Goal: Information Seeking & Learning: Check status

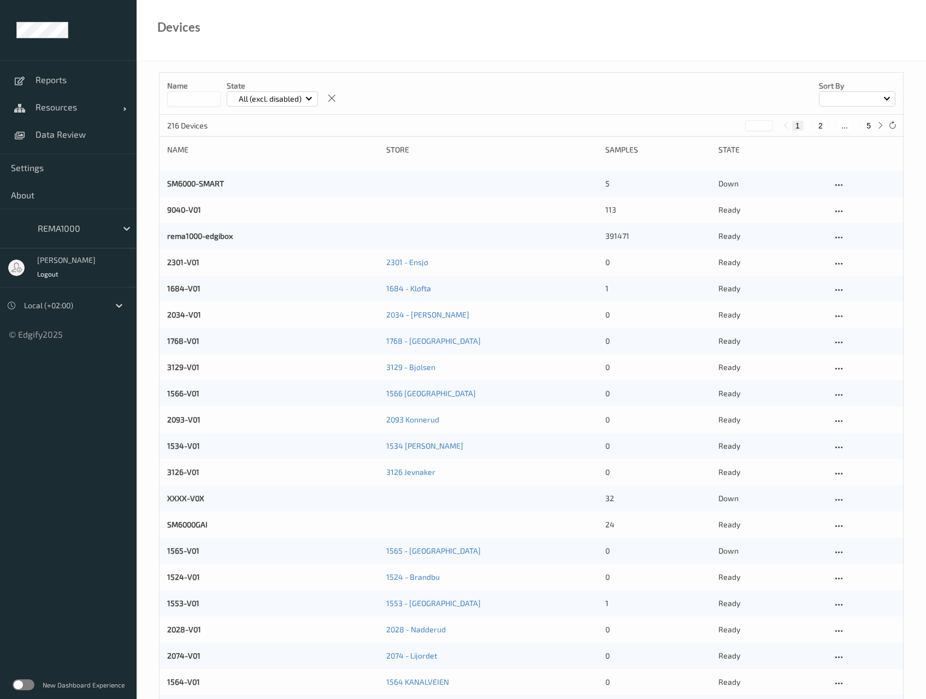
click at [28, 682] on label at bounding box center [24, 684] width 22 height 11
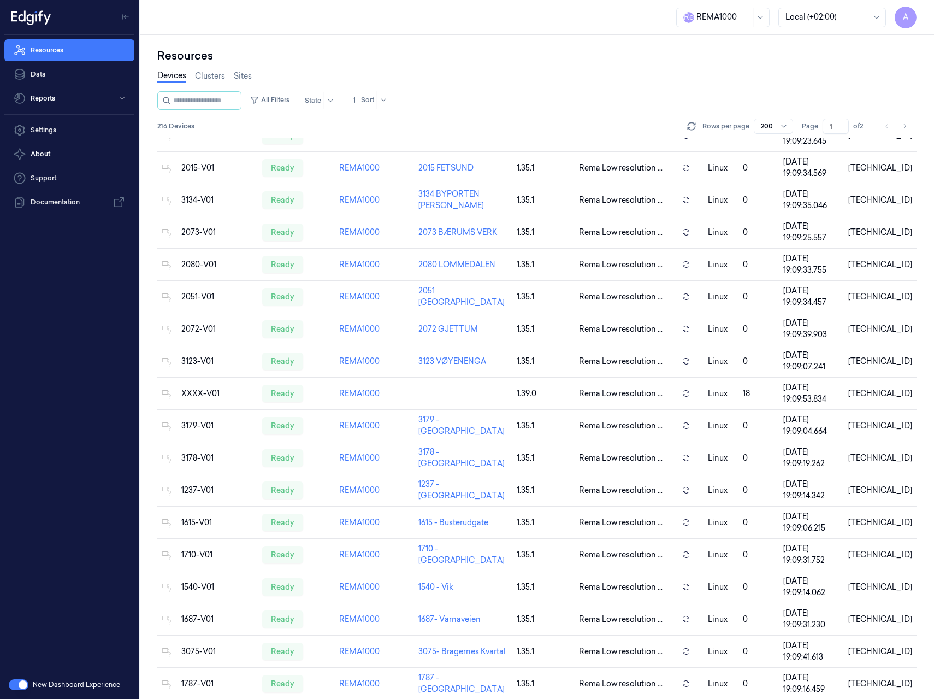
scroll to position [656, 0]
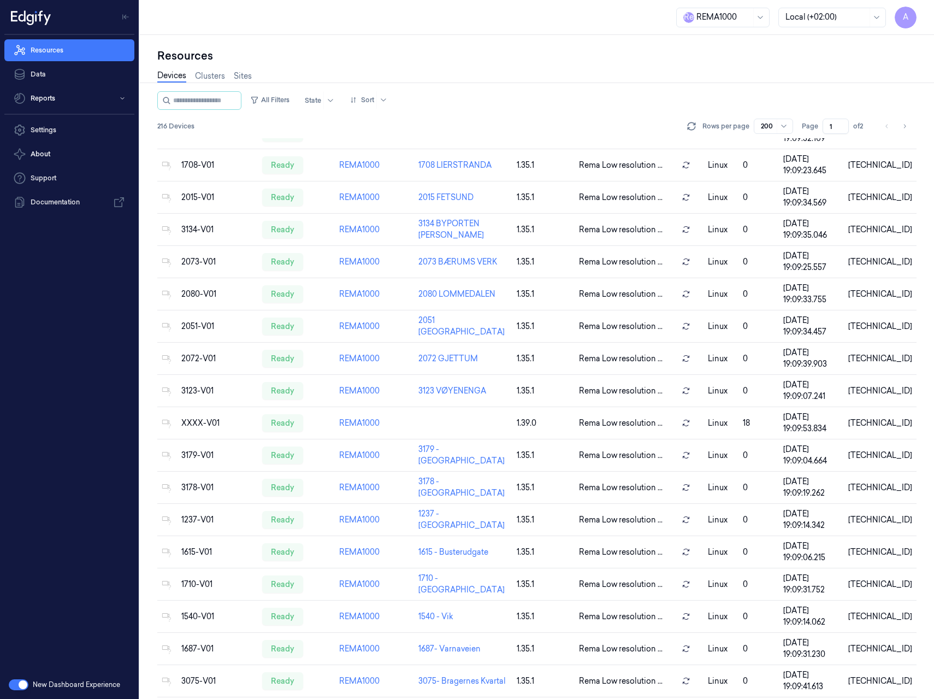
click at [905, 125] on icon "Go to next page" at bounding box center [905, 126] width 2 height 4
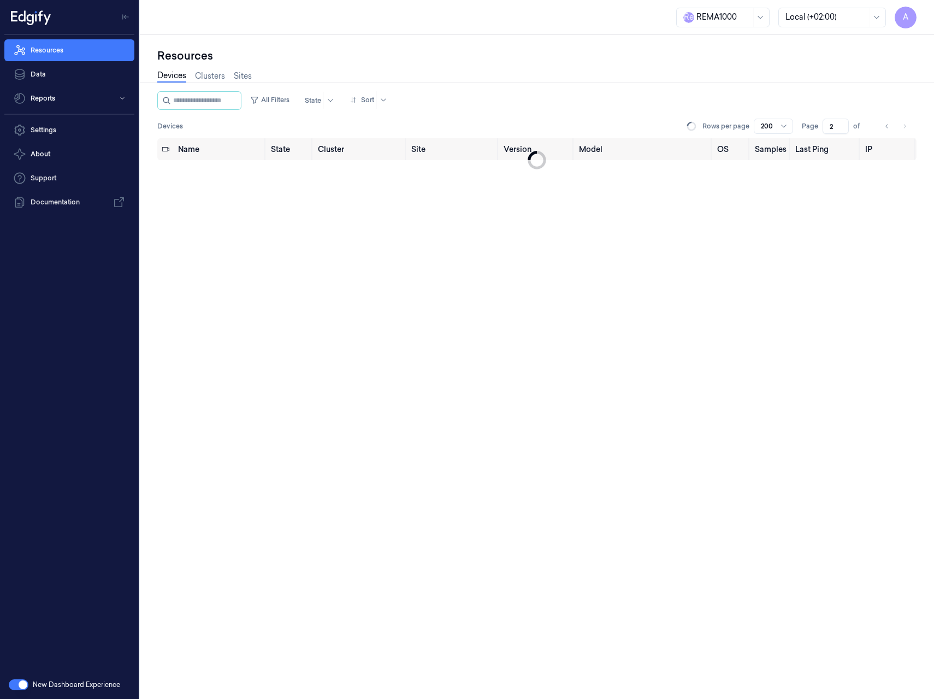
type input "2"
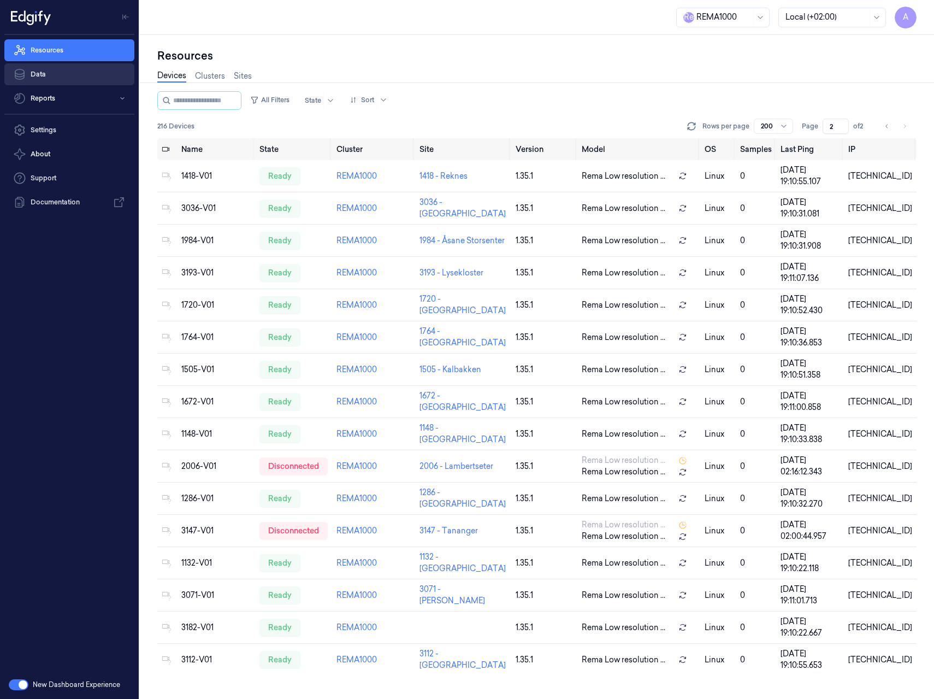
click at [45, 67] on link "Data" at bounding box center [69, 74] width 130 height 22
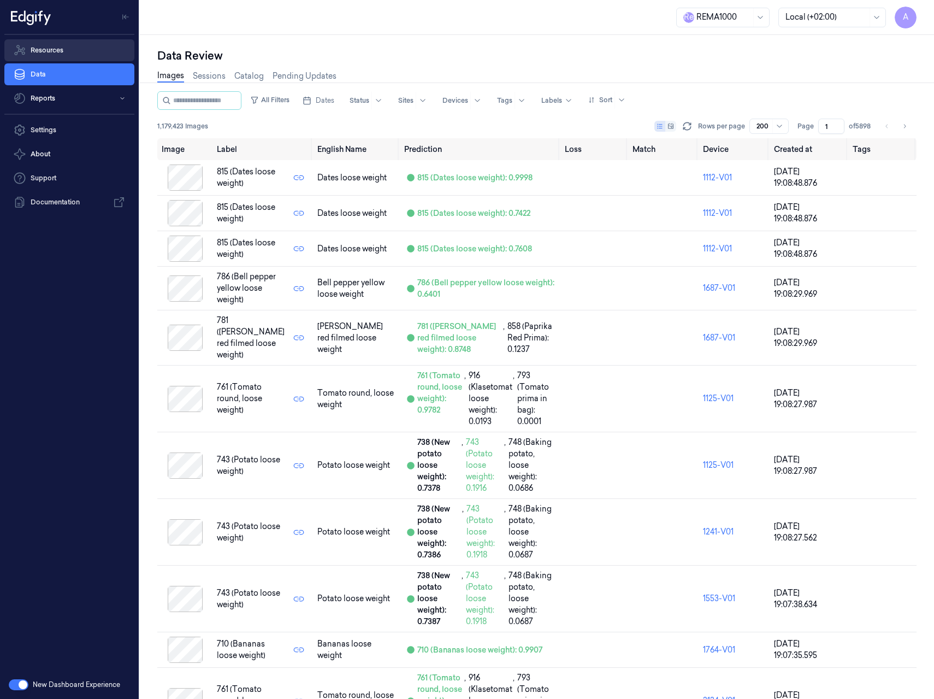
click at [57, 52] on link "Resources" at bounding box center [69, 50] width 130 height 22
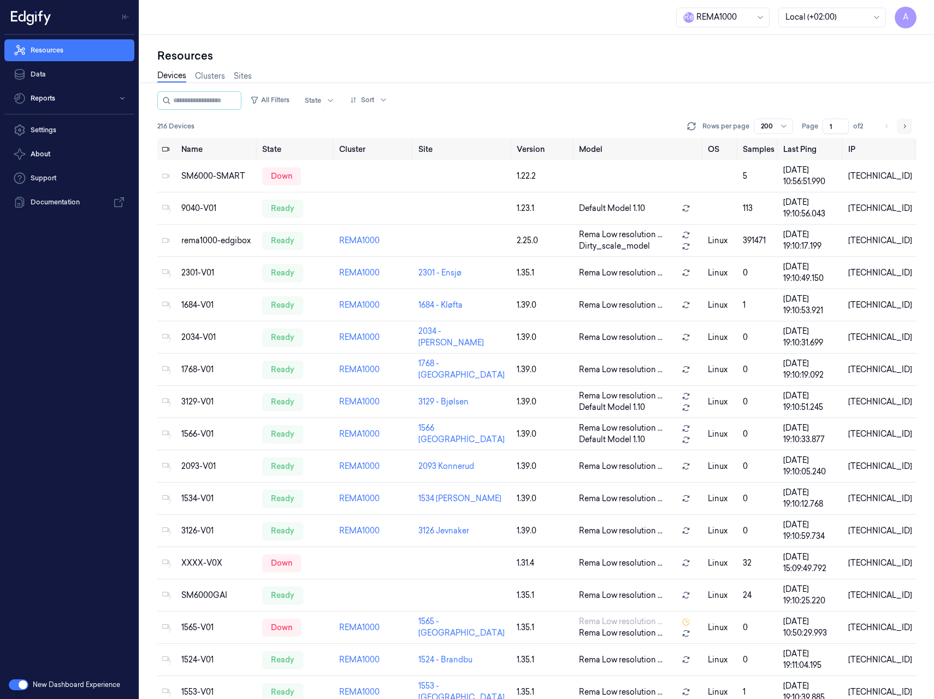
click at [903, 125] on icon "Go to next page" at bounding box center [905, 126] width 7 height 9
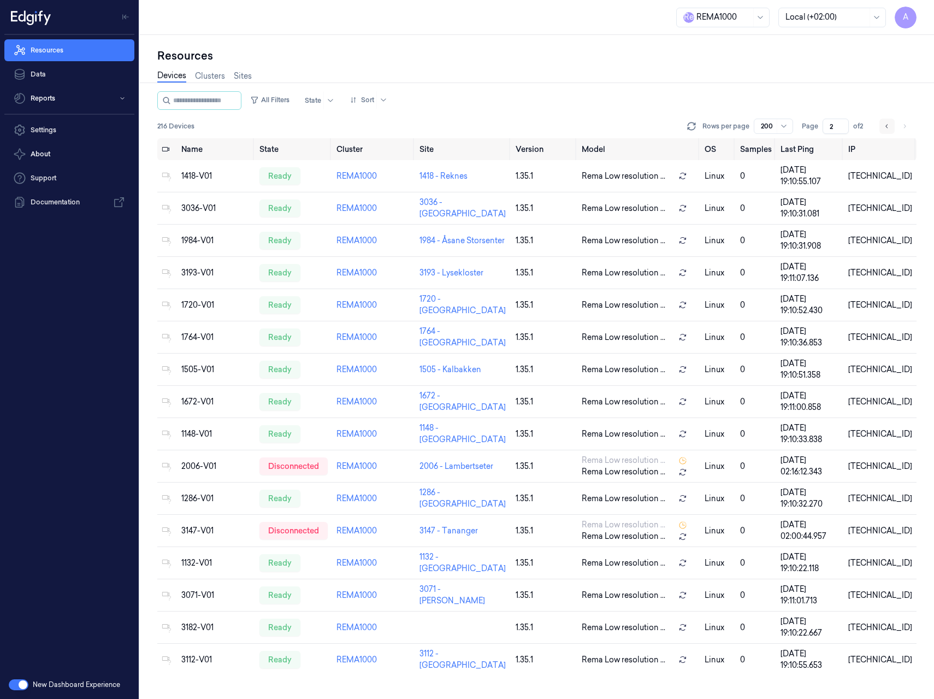
click at [887, 122] on icon "Go to previous page" at bounding box center [887, 126] width 7 height 9
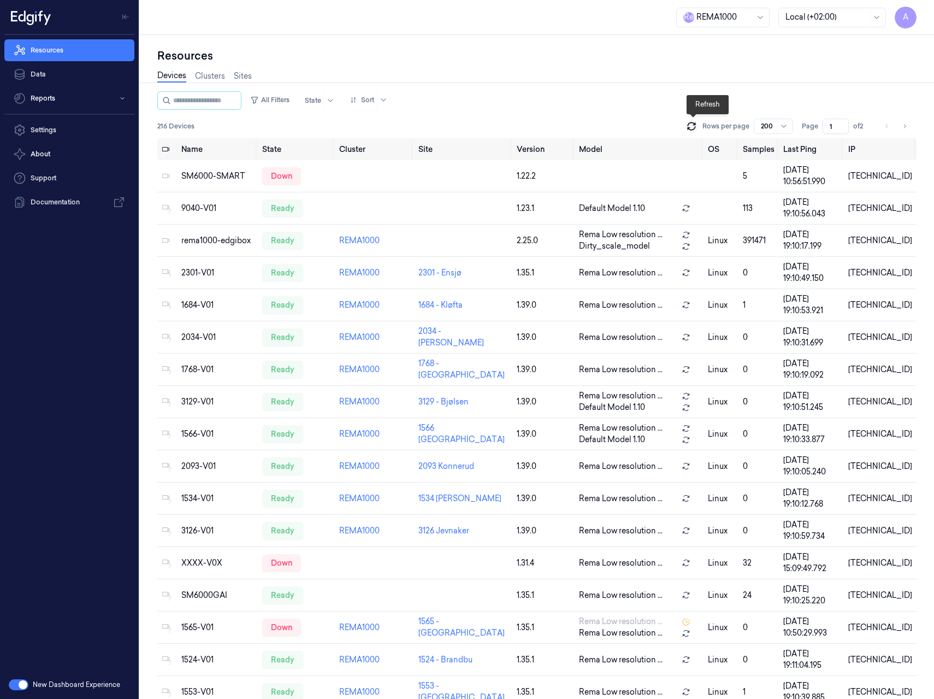
click at [691, 127] on icon at bounding box center [691, 128] width 7 height 3
click at [905, 121] on button "Go to next page" at bounding box center [904, 126] width 15 height 15
type input "2"
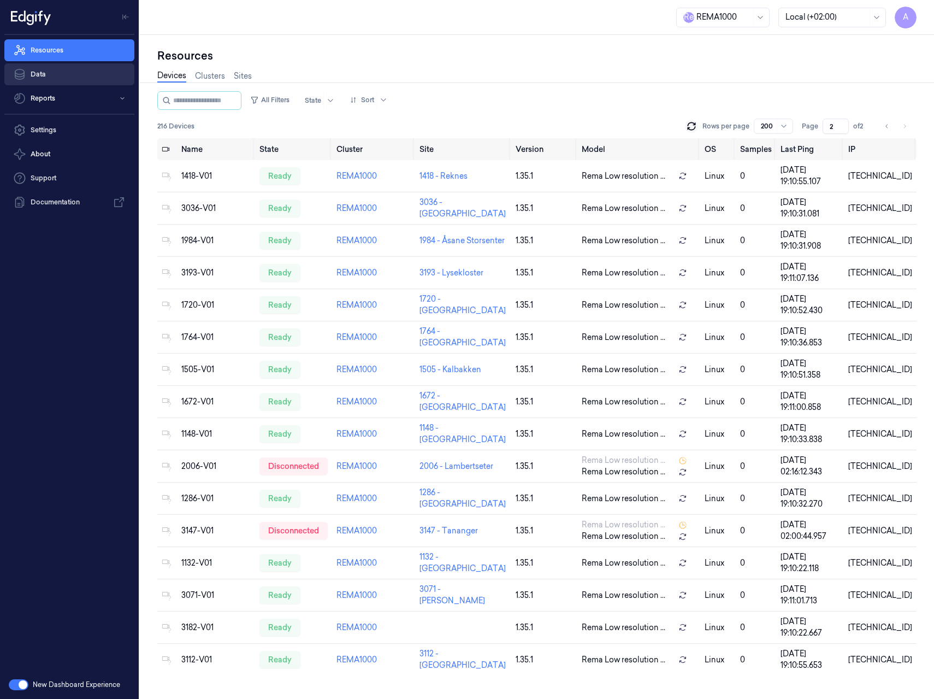
click at [70, 77] on link "Data" at bounding box center [69, 74] width 130 height 22
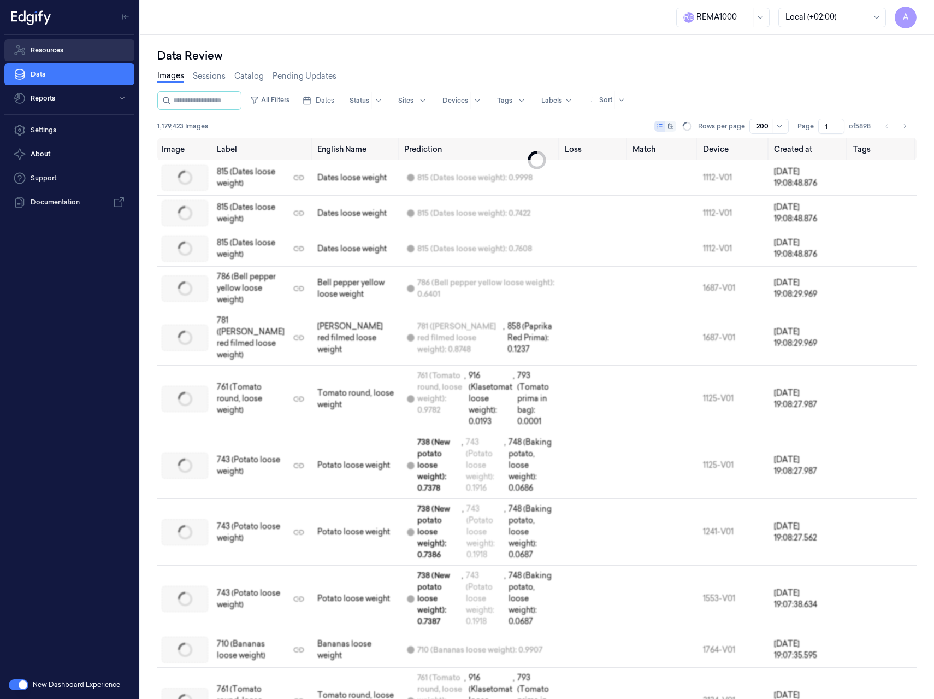
click at [74, 54] on link "Resources" at bounding box center [69, 50] width 130 height 22
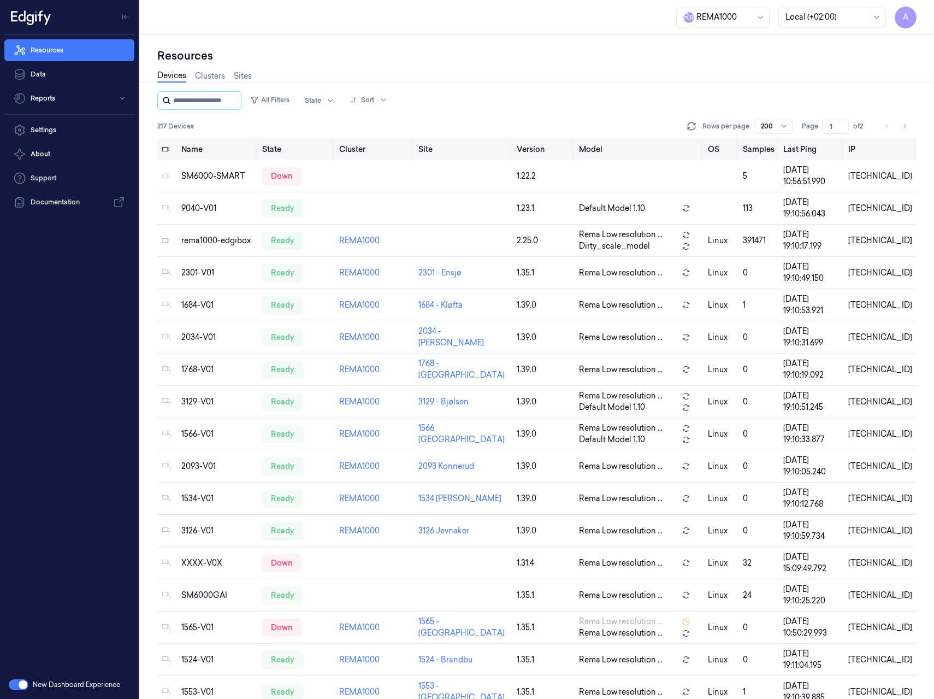
click at [227, 96] on input "string" at bounding box center [206, 100] width 66 height 17
click at [227, 103] on input "string" at bounding box center [206, 100] width 66 height 17
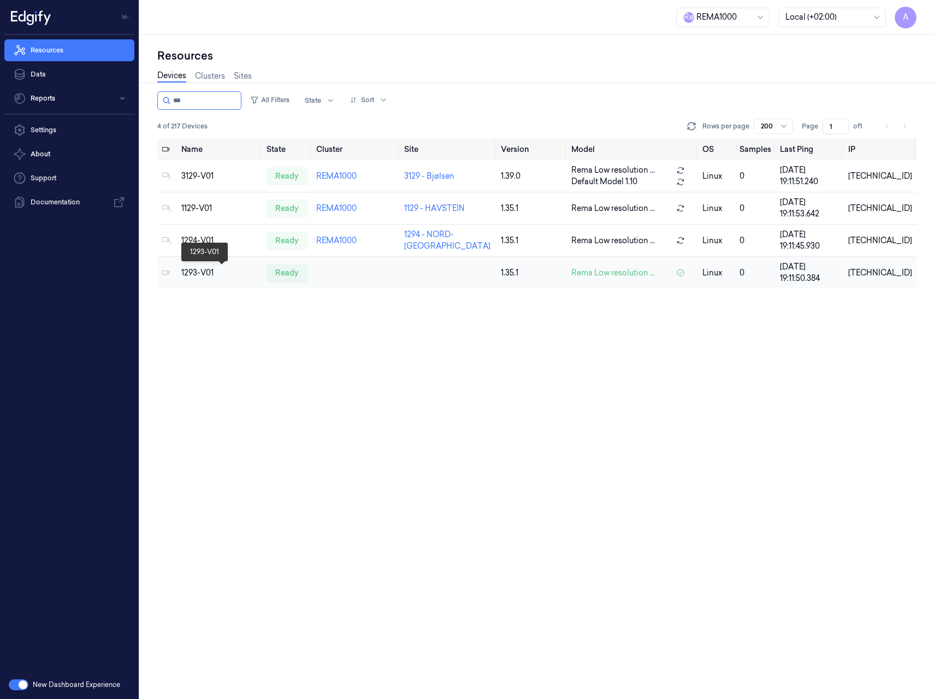
type input "***"
click at [238, 272] on div "1293-V01" at bounding box center [219, 272] width 76 height 11
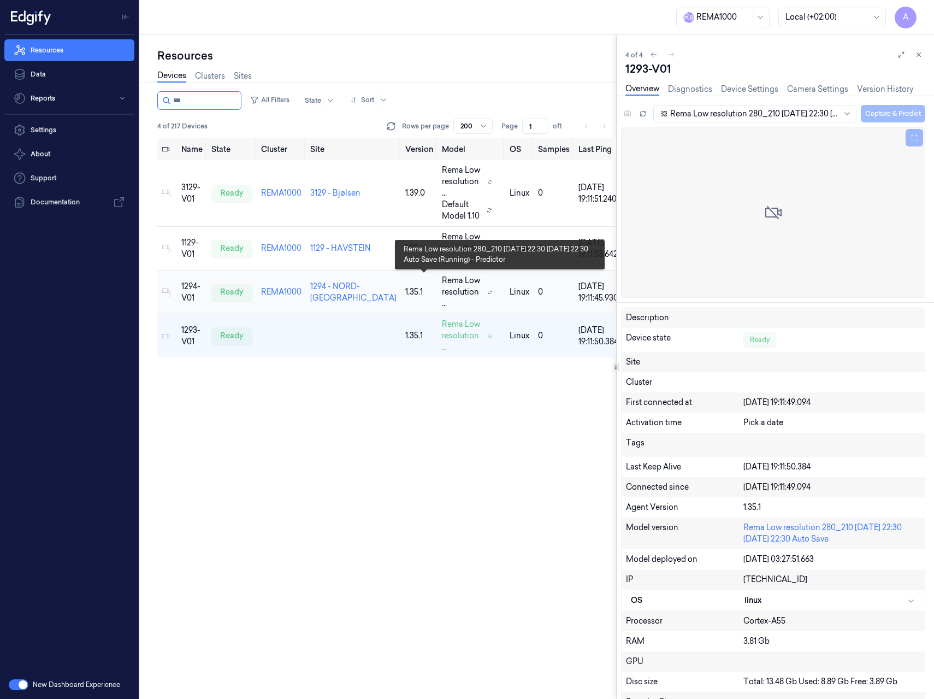
click at [442, 299] on span "Rema Low resolution ..." at bounding box center [463, 292] width 42 height 34
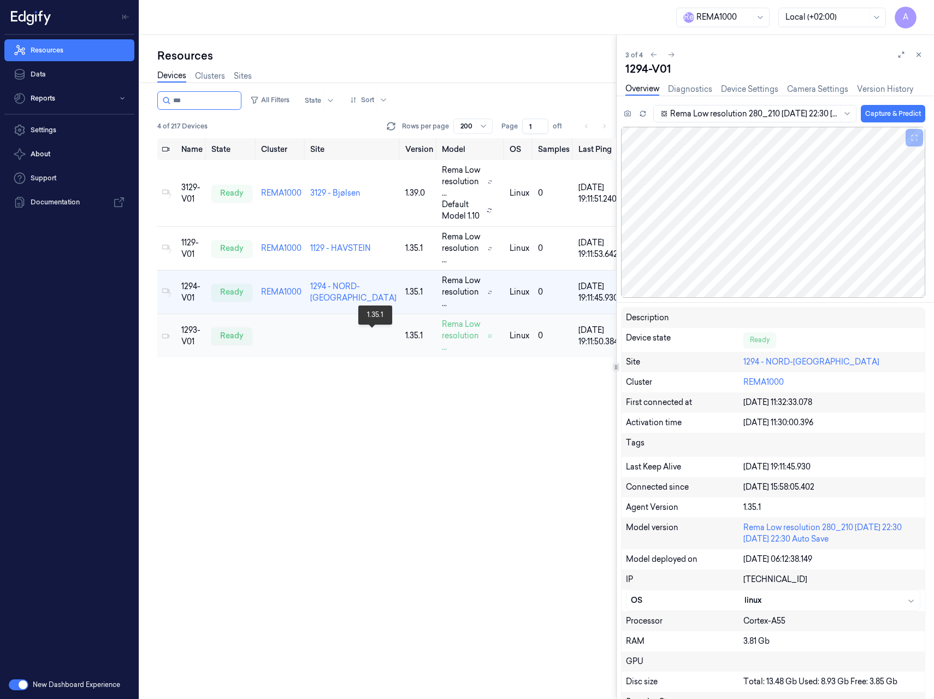
click at [405, 337] on div "1.35.1" at bounding box center [419, 335] width 28 height 11
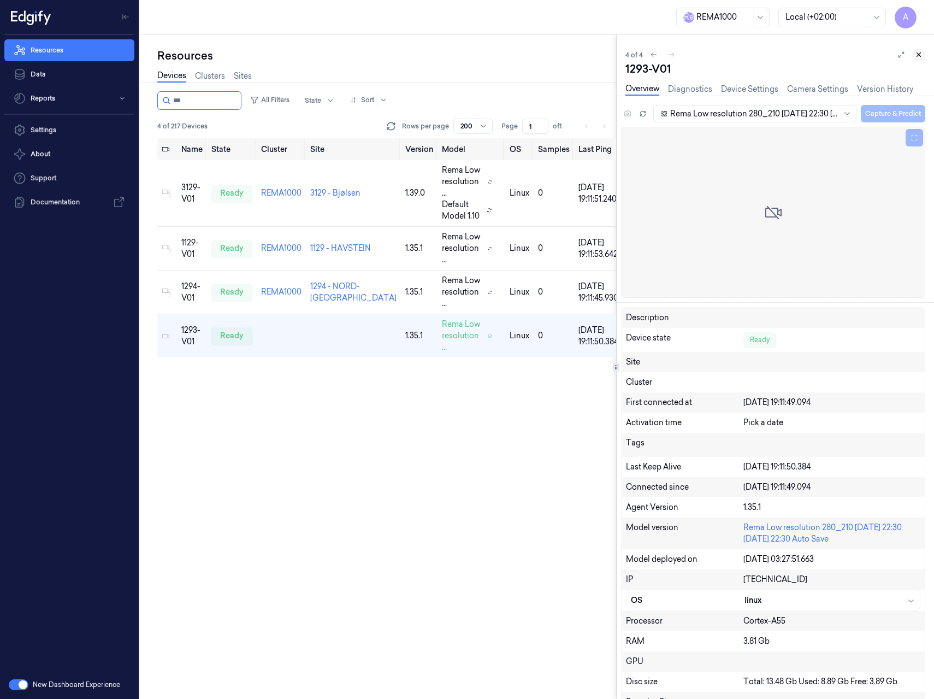
click at [919, 60] on button at bounding box center [919, 54] width 13 height 13
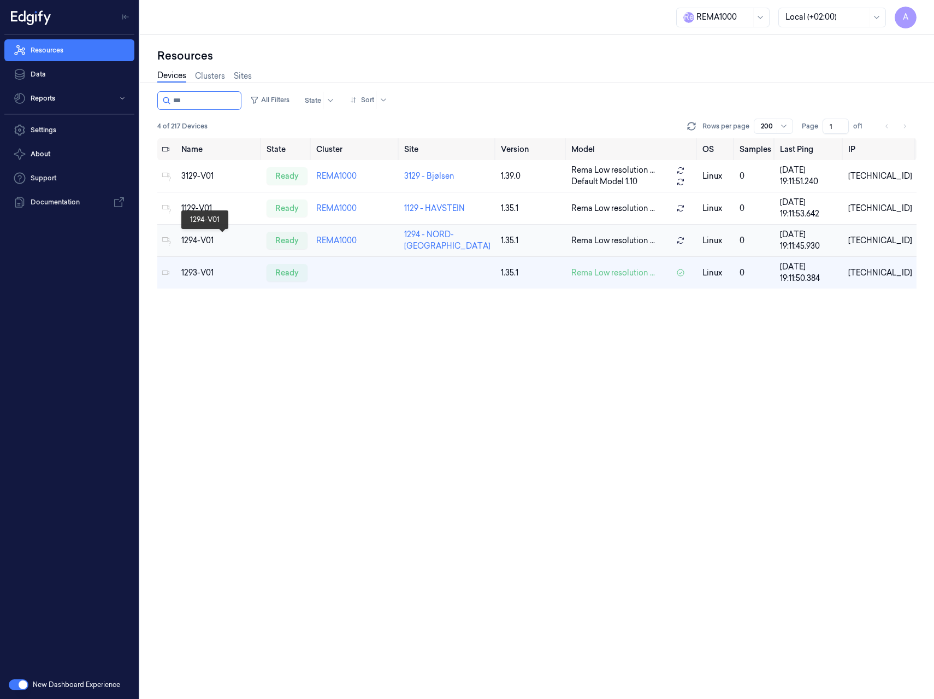
click at [243, 235] on div "1294-V01" at bounding box center [219, 240] width 76 height 11
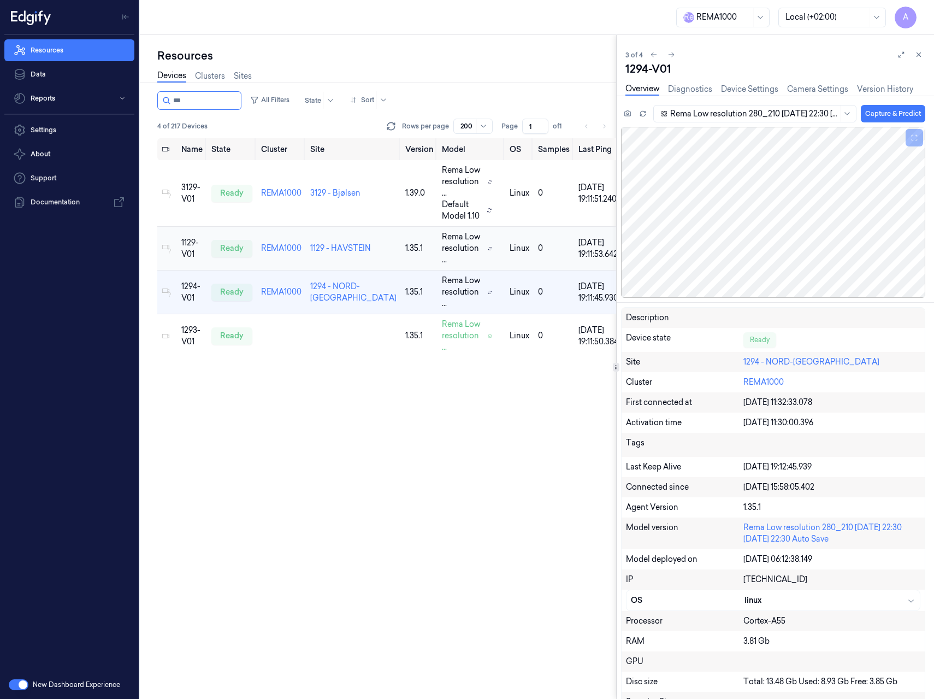
click at [290, 231] on td "REMA1000" at bounding box center [281, 249] width 49 height 44
click at [284, 212] on td "REMA1000" at bounding box center [281, 193] width 49 height 67
click at [281, 326] on td at bounding box center [281, 336] width 49 height 44
click at [184, 340] on div "1293-V01" at bounding box center [191, 336] width 21 height 23
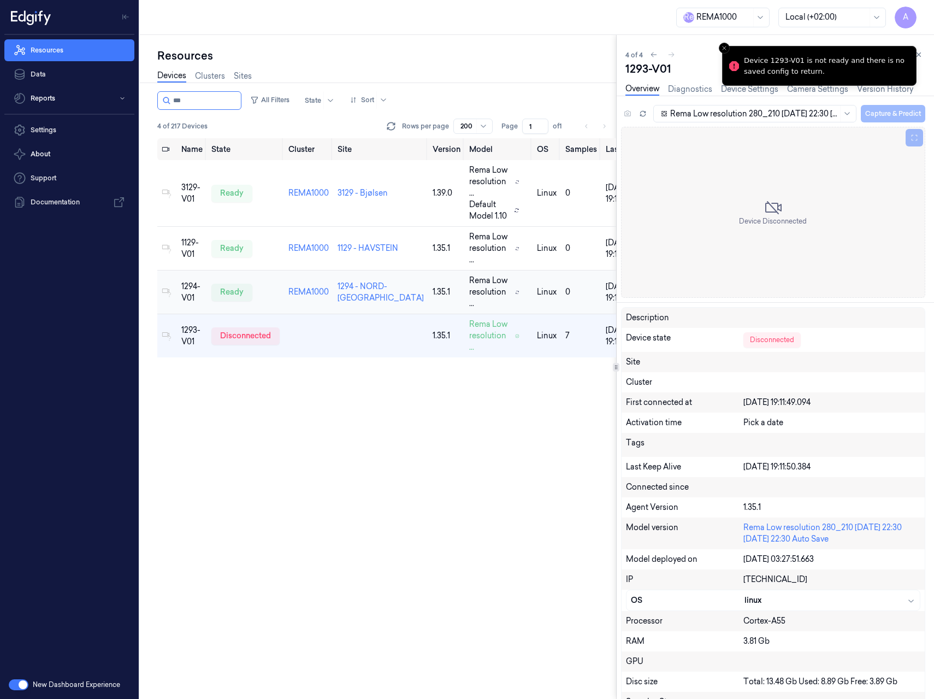
click at [187, 293] on div "1294-V01" at bounding box center [191, 292] width 21 height 23
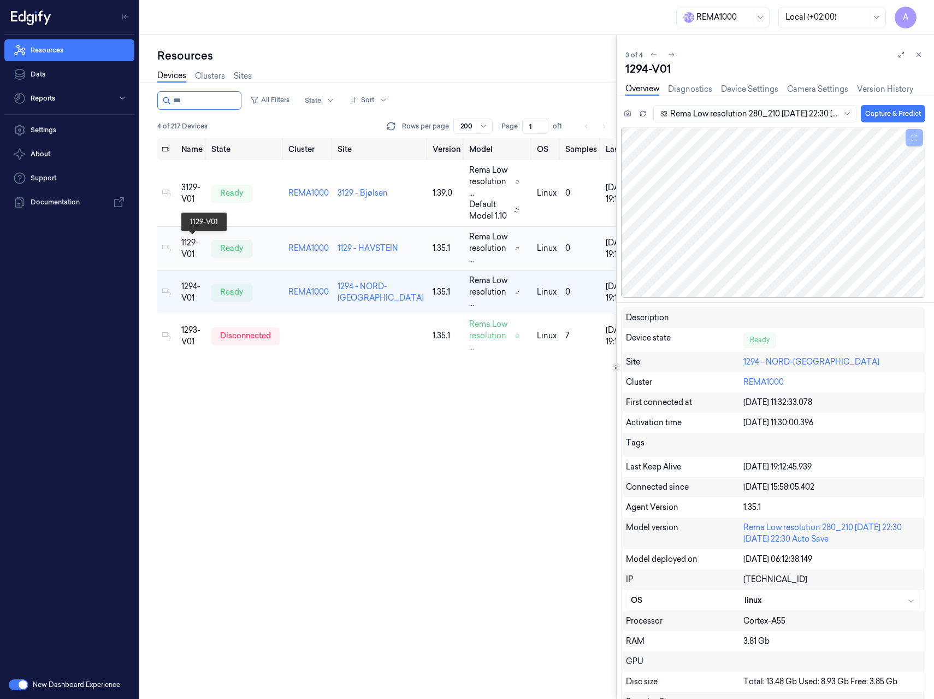
click at [193, 249] on div "1129-V01" at bounding box center [191, 248] width 21 height 23
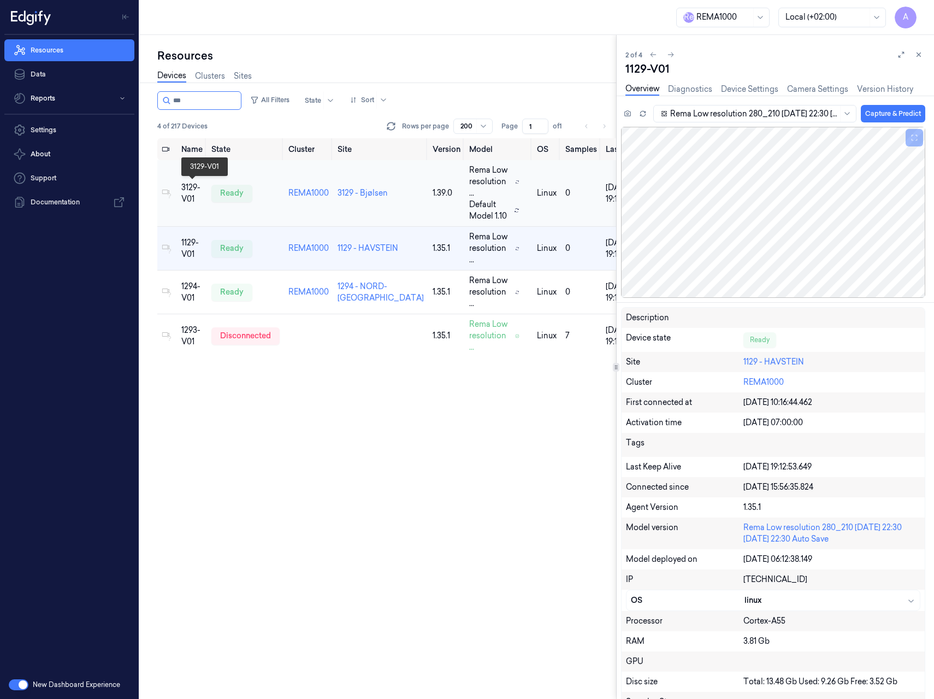
click at [188, 201] on div "3129-V01" at bounding box center [191, 193] width 21 height 23
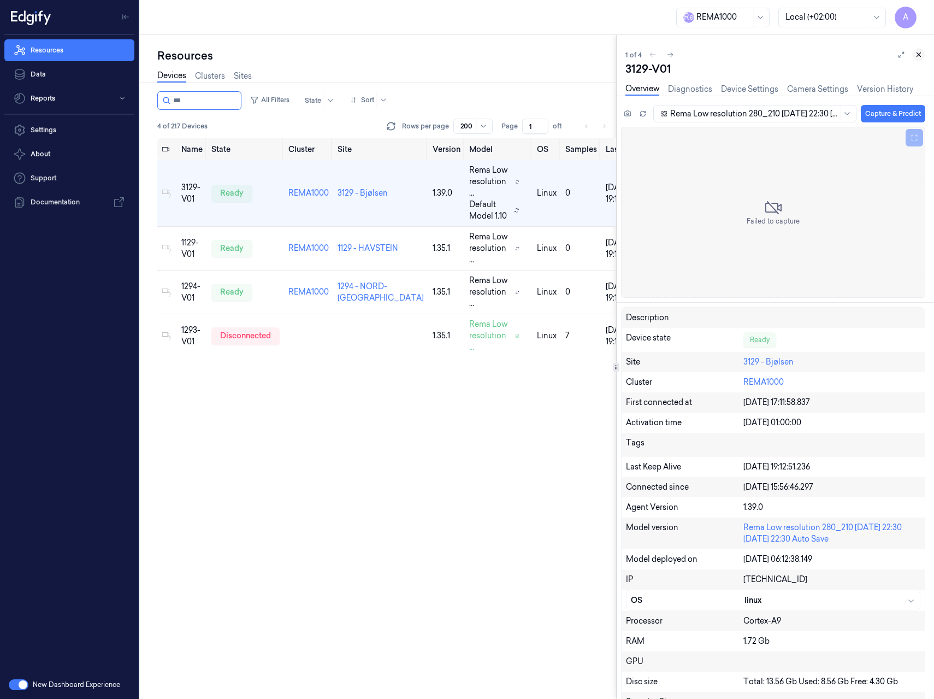
click at [920, 54] on icon at bounding box center [919, 55] width 4 height 4
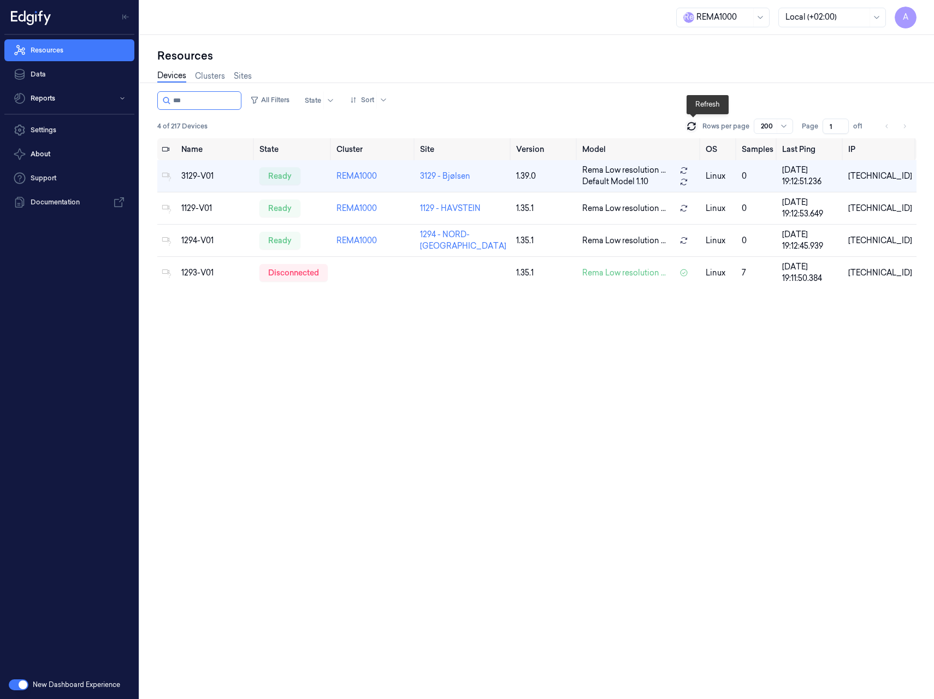
click at [693, 132] on button at bounding box center [691, 126] width 13 height 13
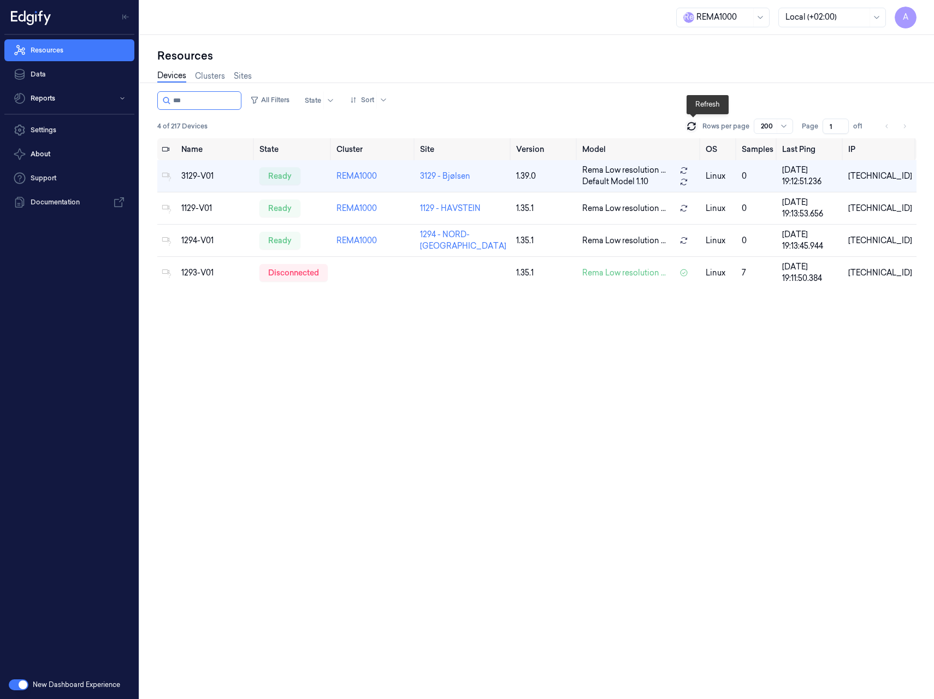
click at [693, 132] on button at bounding box center [691, 126] width 13 height 13
click at [693, 127] on icon at bounding box center [691, 126] width 11 height 11
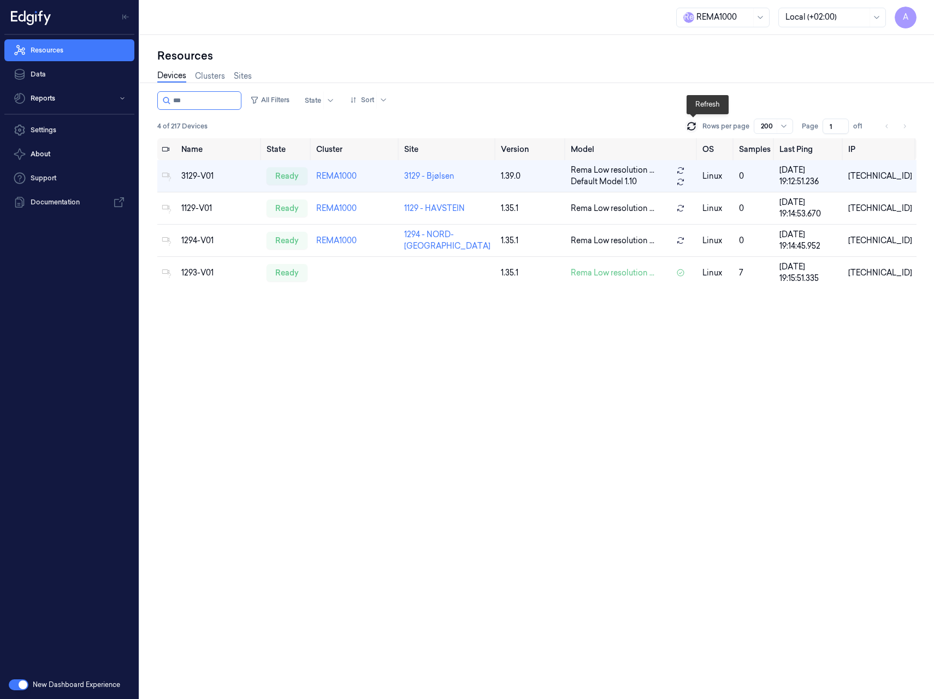
click at [695, 123] on icon at bounding box center [691, 126] width 11 height 11
click at [209, 276] on div "1293-V01" at bounding box center [219, 272] width 76 height 11
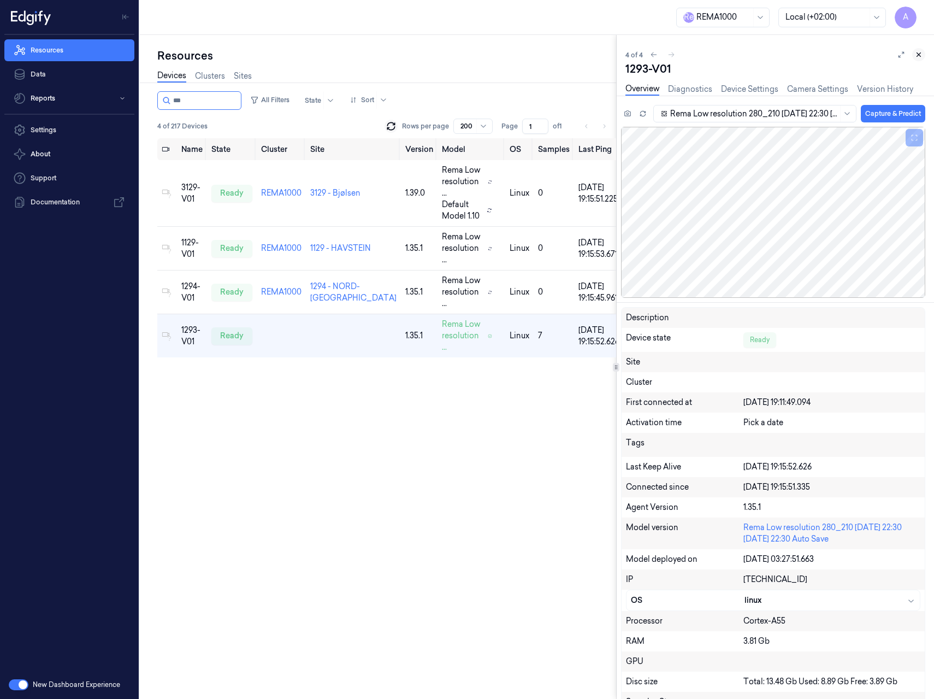
click at [920, 60] on button at bounding box center [919, 54] width 13 height 13
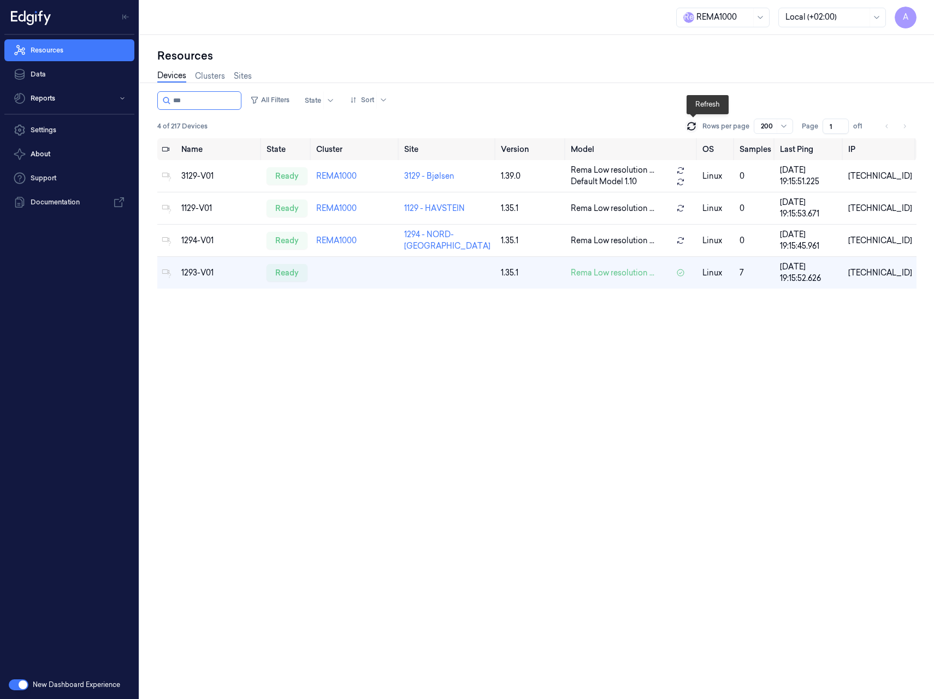
click at [693, 124] on icon at bounding box center [691, 126] width 11 height 11
click at [205, 275] on div "1293-V01" at bounding box center [219, 272] width 76 height 11
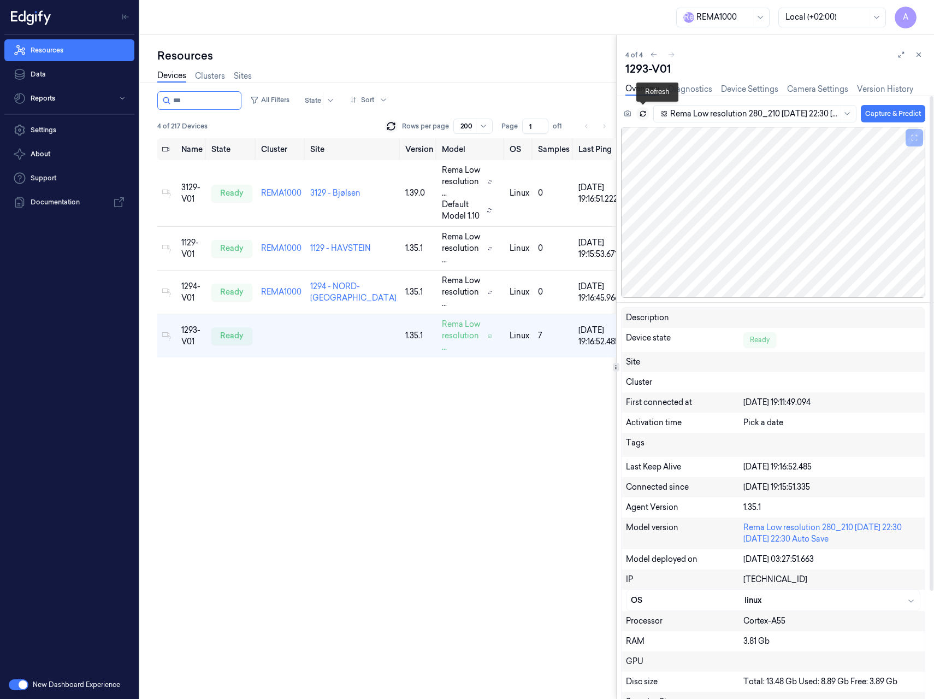
click at [641, 116] on icon at bounding box center [643, 114] width 8 height 8
click at [638, 113] on button at bounding box center [643, 113] width 13 height 13
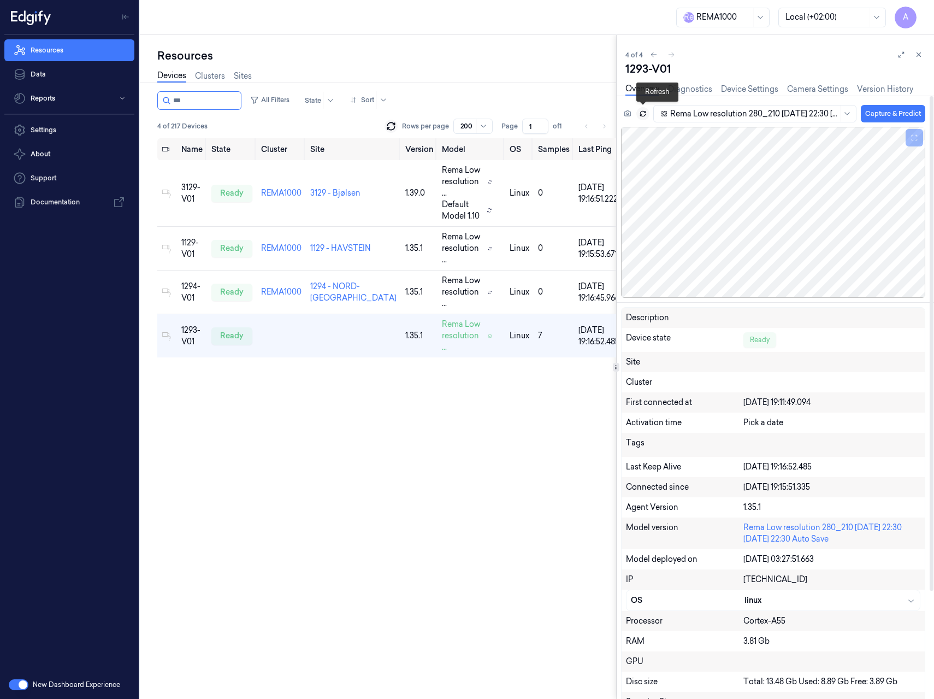
click at [638, 113] on button at bounding box center [643, 113] width 13 height 13
drag, startPoint x: 920, startPoint y: 57, endPoint x: 910, endPoint y: 55, distance: 10.1
click at [920, 57] on icon at bounding box center [919, 55] width 8 height 8
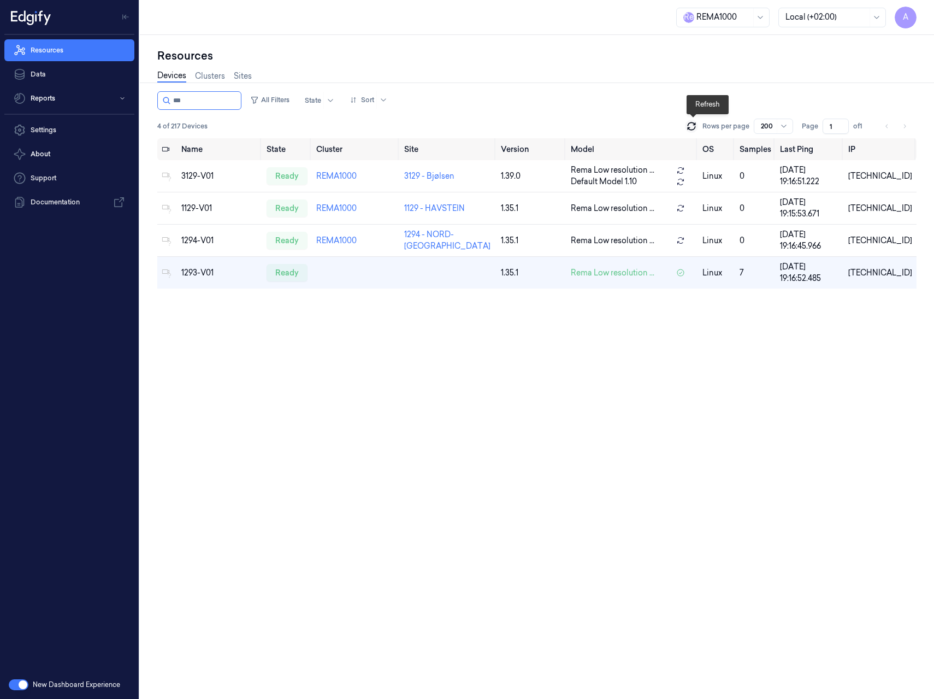
click at [689, 124] on icon at bounding box center [691, 126] width 11 height 11
click at [223, 272] on div "1293-V01" at bounding box center [219, 272] width 76 height 11
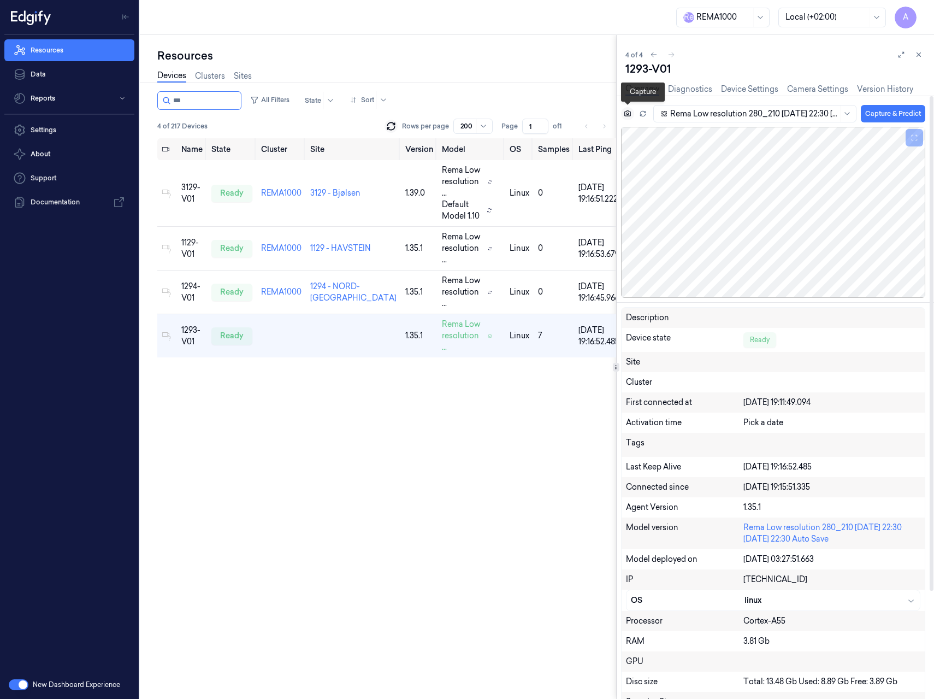
click at [627, 116] on icon at bounding box center [628, 114] width 8 height 8
click at [644, 113] on icon at bounding box center [643, 114] width 8 height 8
click at [922, 57] on icon at bounding box center [919, 55] width 8 height 8
